Goal: Task Accomplishment & Management: Use online tool/utility

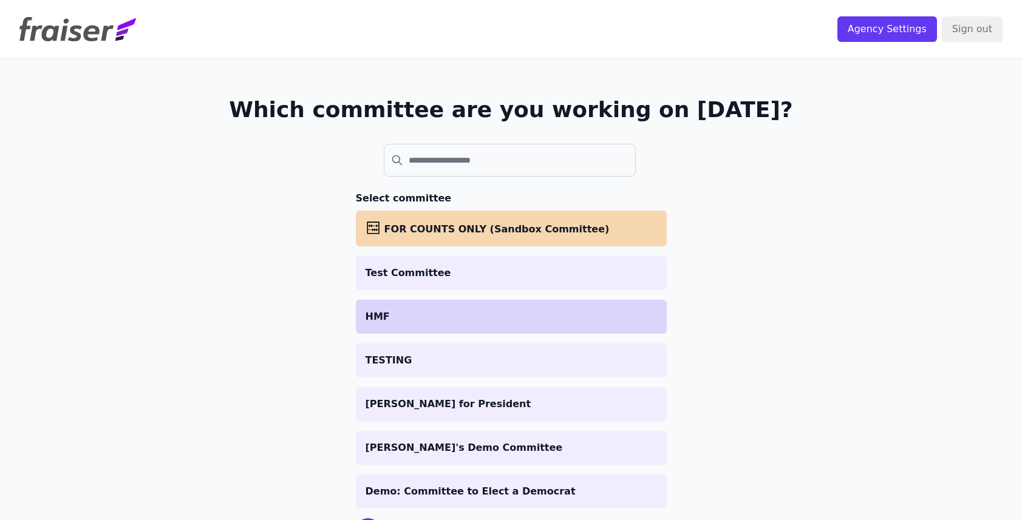
click at [378, 306] on li "HMF" at bounding box center [511, 317] width 311 height 34
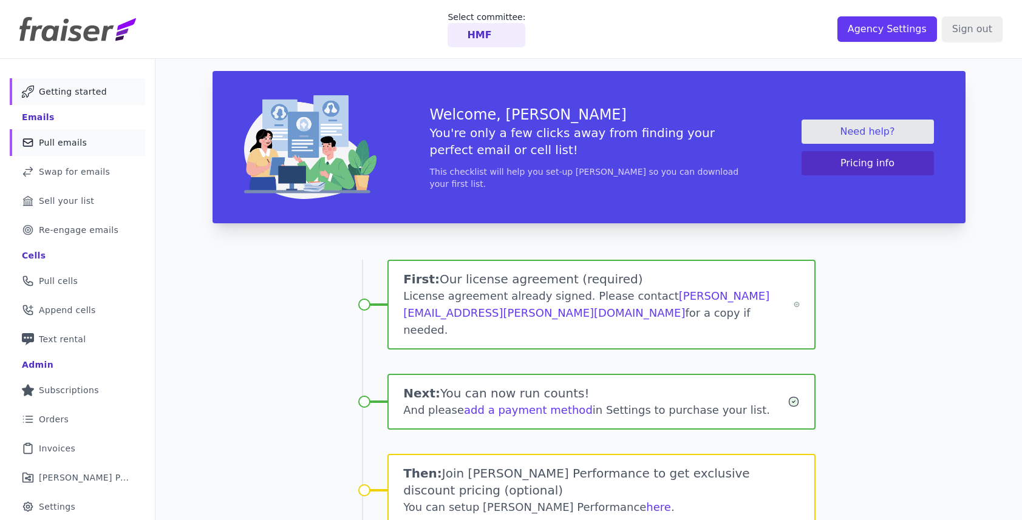
click at [94, 147] on link "Mail Icon Outline of a mail envelope Pull emails" at bounding box center [77, 142] width 135 height 27
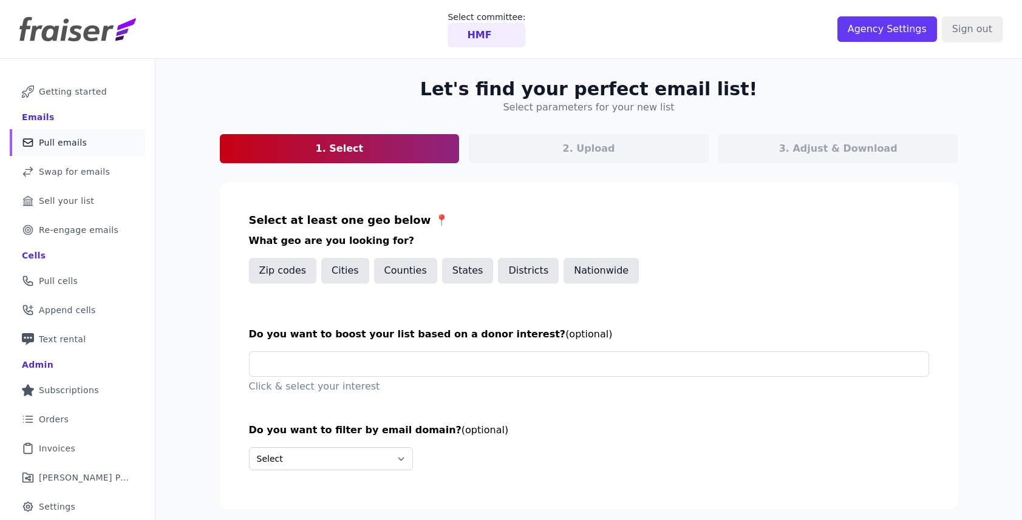
scroll to position [59, 0]
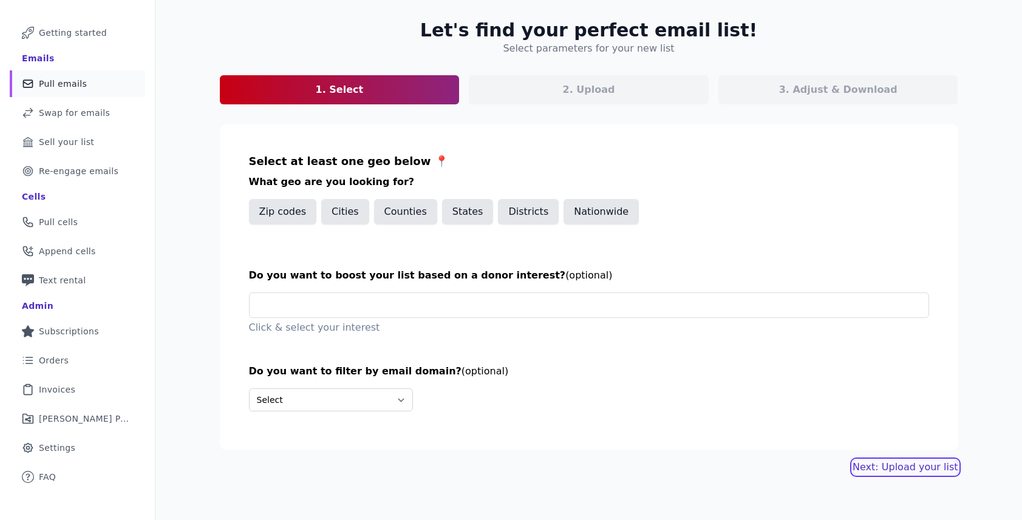
click at [880, 470] on button "Next: Upload your list" at bounding box center [904, 467] width 105 height 15
click at [607, 214] on button "Nationwide" at bounding box center [600, 212] width 75 height 26
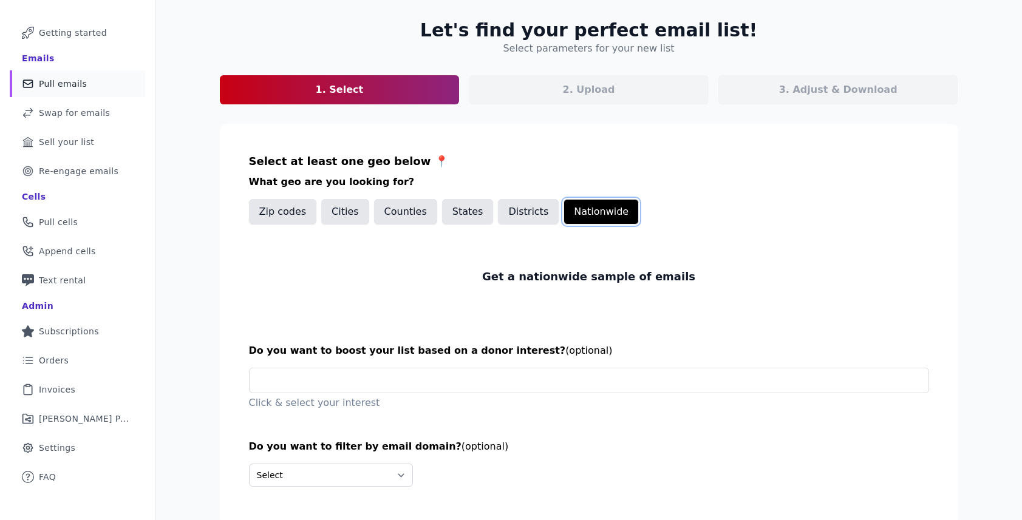
scroll to position [108, 0]
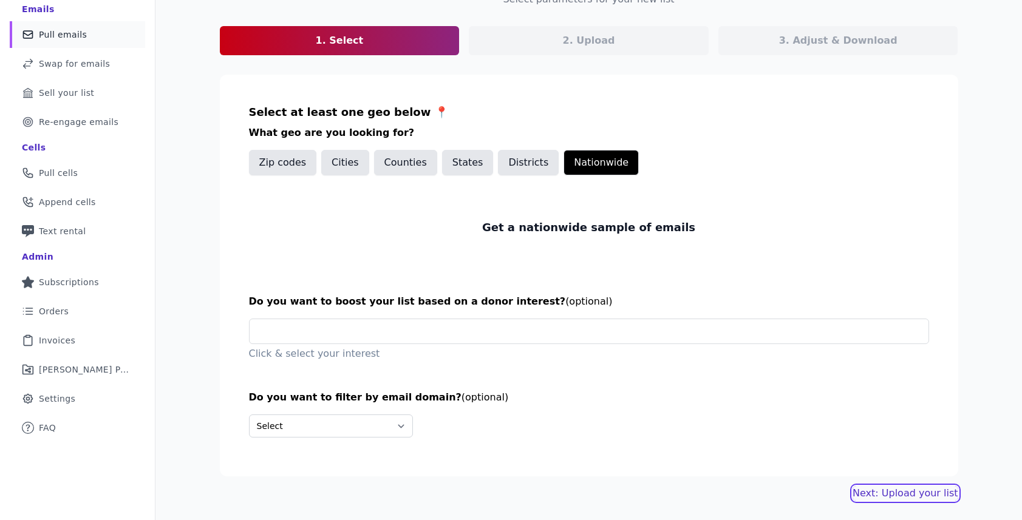
click at [881, 491] on link "Next: Upload your list" at bounding box center [904, 493] width 105 height 15
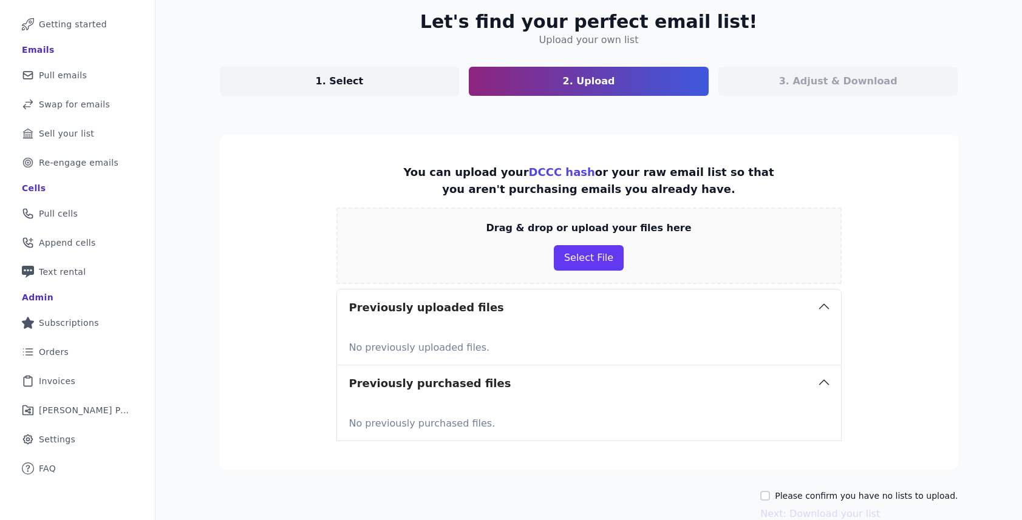
scroll to position [129, 0]
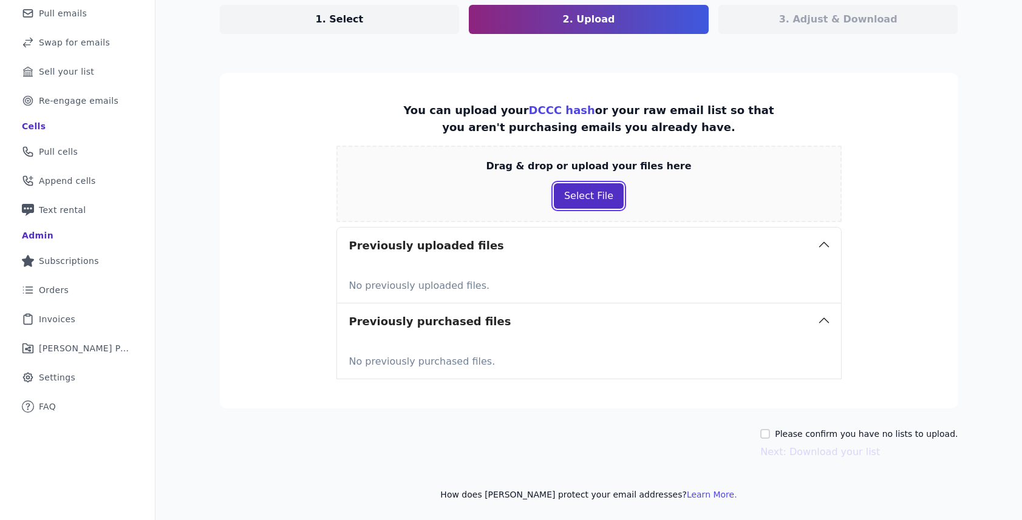
click at [590, 199] on button "Select File" at bounding box center [589, 196] width 70 height 26
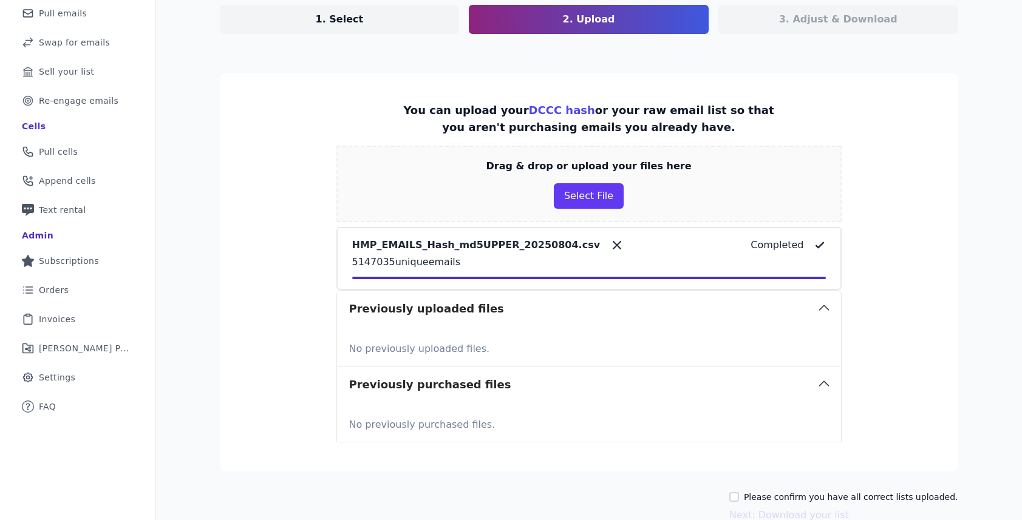
click at [404, 12] on link "1. Select" at bounding box center [340, 19] width 240 height 29
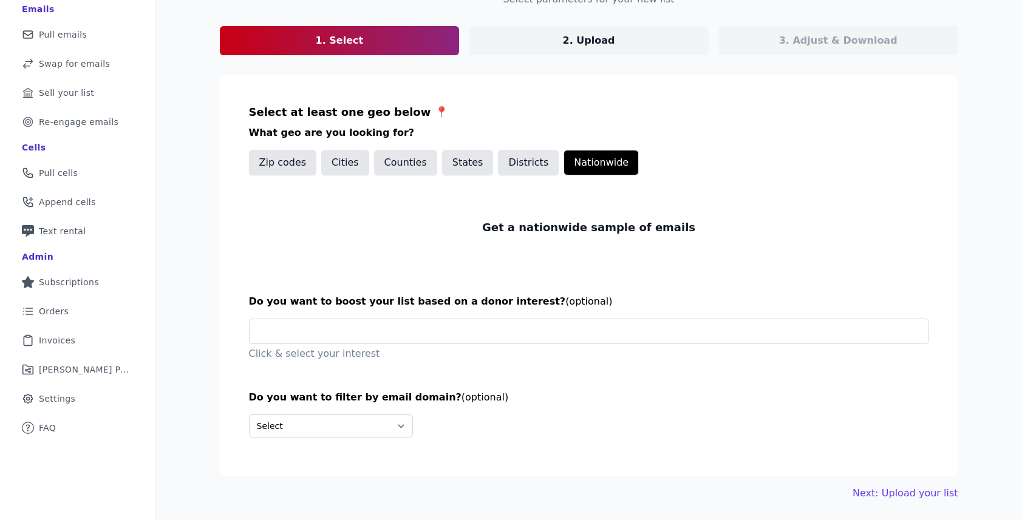
scroll to position [108, 0]
click at [540, 32] on link "2. Upload" at bounding box center [589, 40] width 240 height 29
